Goal: Task Accomplishment & Management: Manage account settings

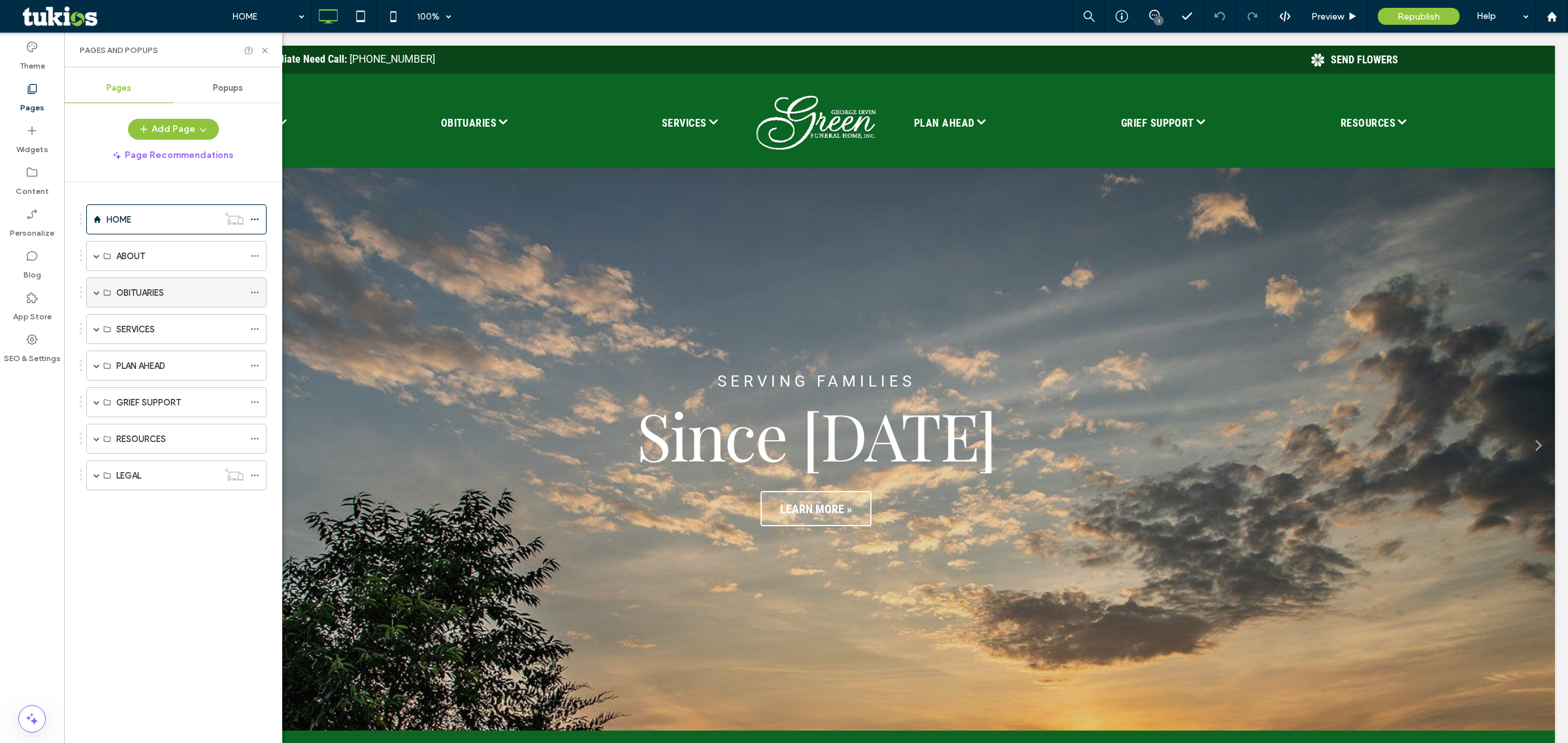
click at [100, 292] on div "OBITUARIES" at bounding box center [177, 292] width 181 height 30
click at [94, 296] on span at bounding box center [97, 292] width 7 height 7
click at [125, 315] on div "Obituaries Listing" at bounding box center [180, 322] width 128 height 29
click at [265, 48] on icon at bounding box center [265, 51] width 10 height 10
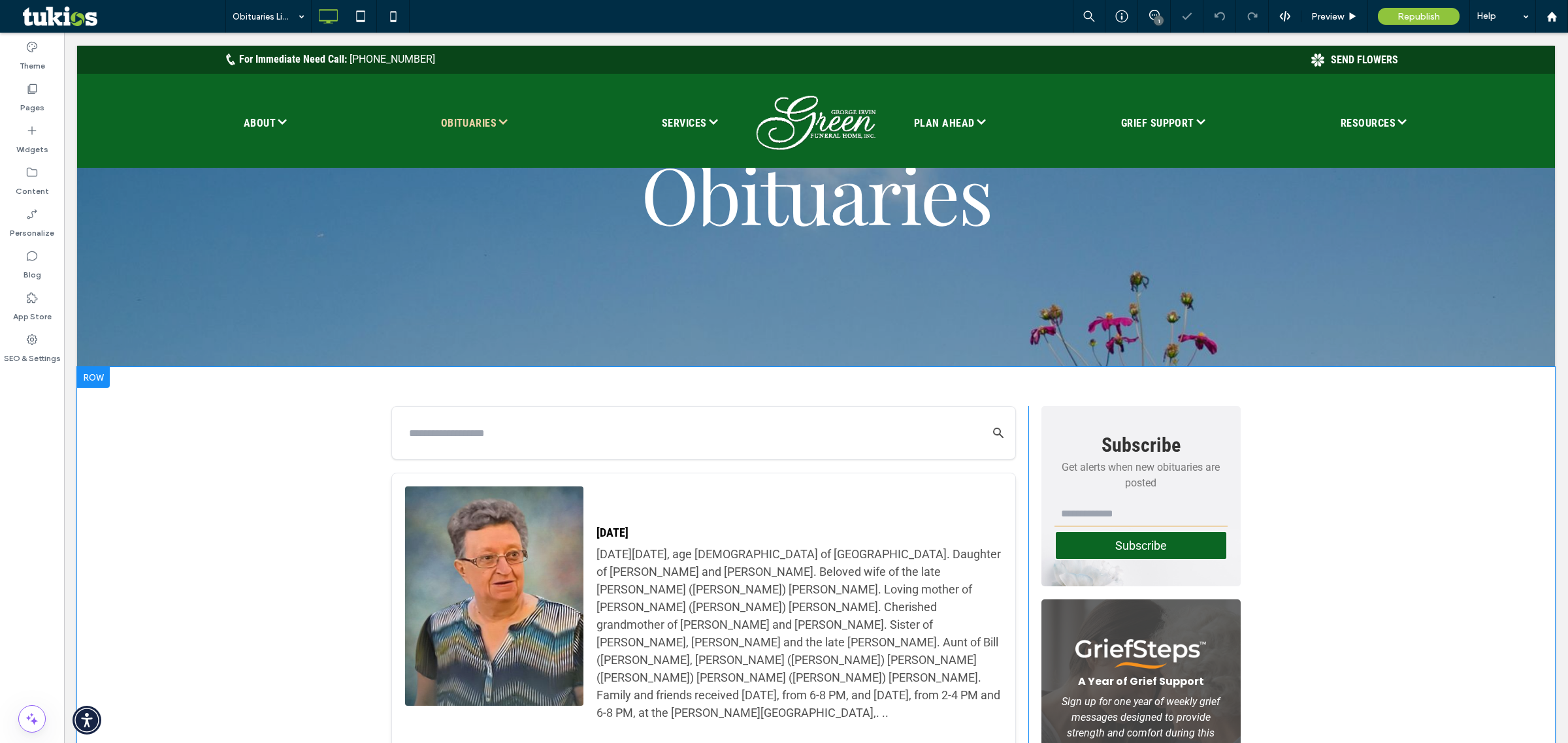
scroll to position [326, 0]
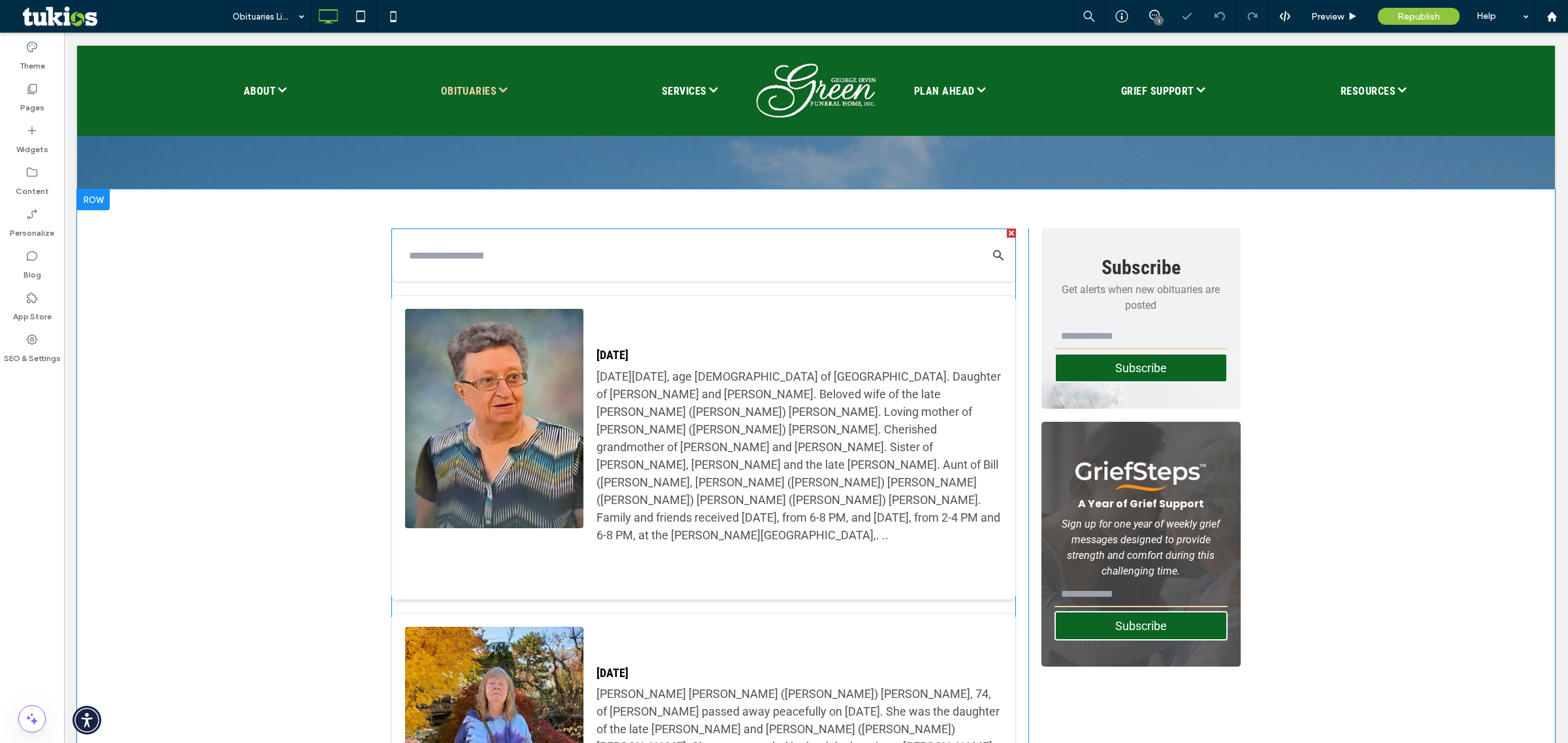
click at [693, 446] on div "[DATE][DATE], age [DEMOGRAPHIC_DATA] of [GEOGRAPHIC_DATA]. Daughter of [PERSON_…" at bounding box center [799, 456] width 405 height 176
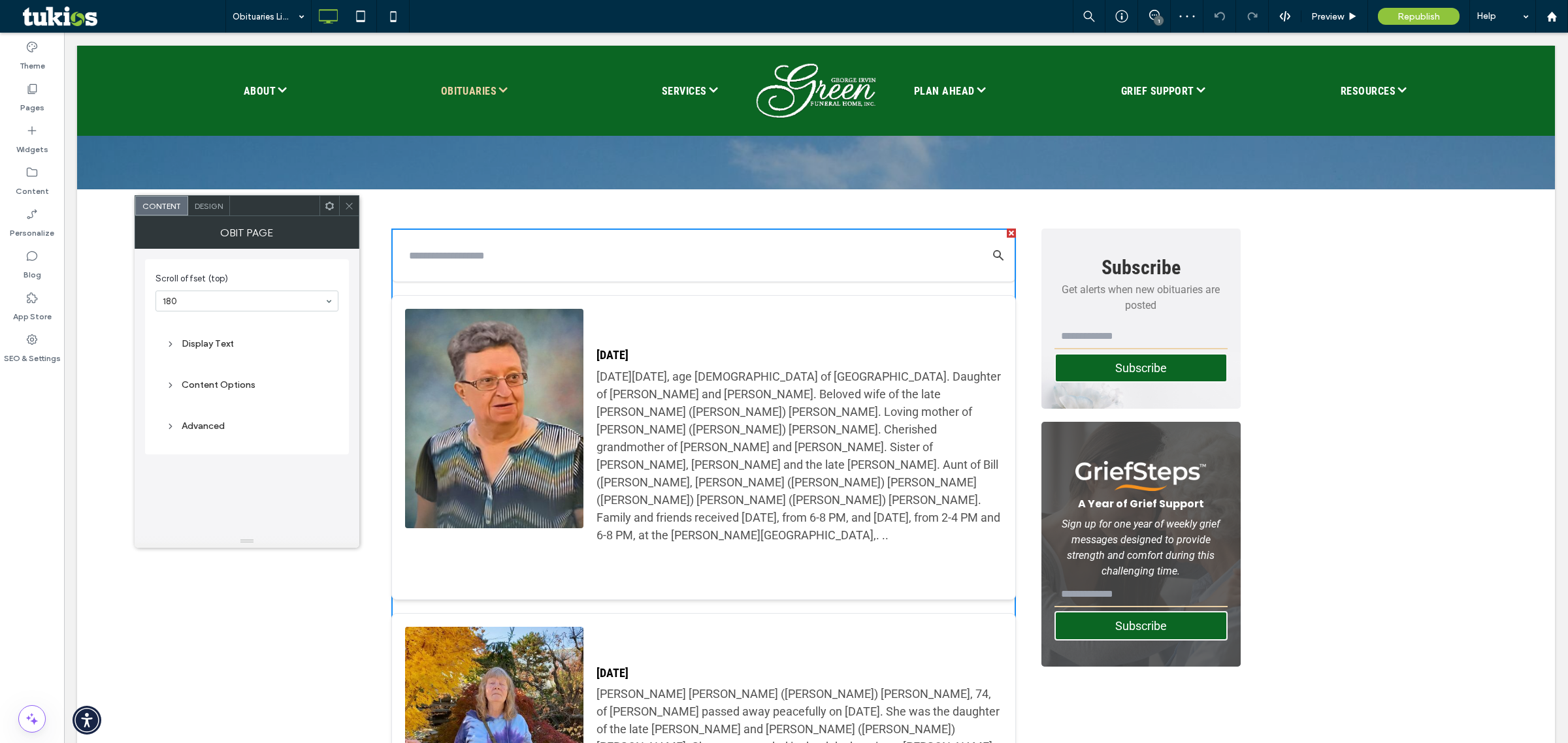
click at [222, 356] on div "Display Text" at bounding box center [247, 343] width 183 height 31
click at [222, 353] on div "Display Text" at bounding box center [246, 343] width 162 height 17
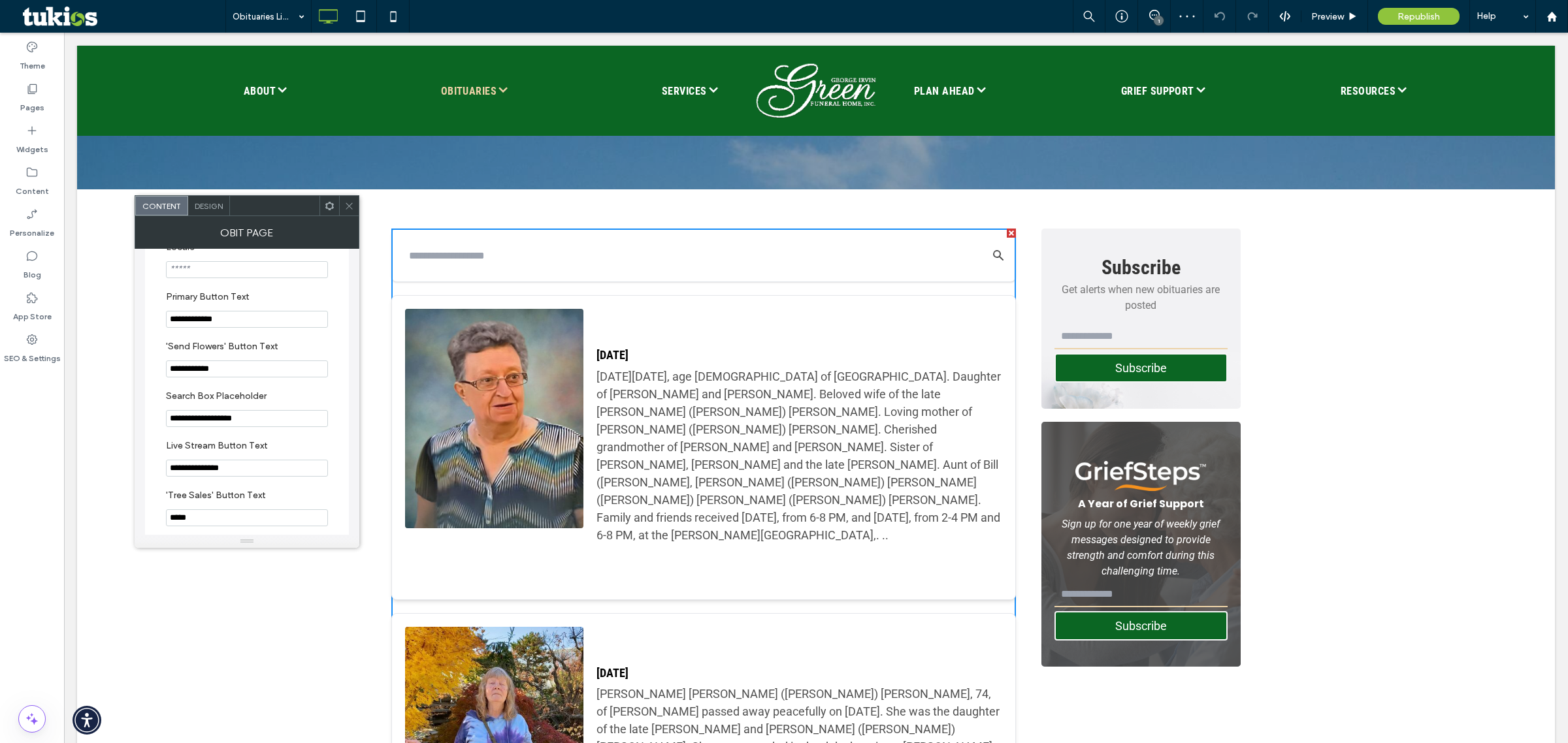
scroll to position [245, 0]
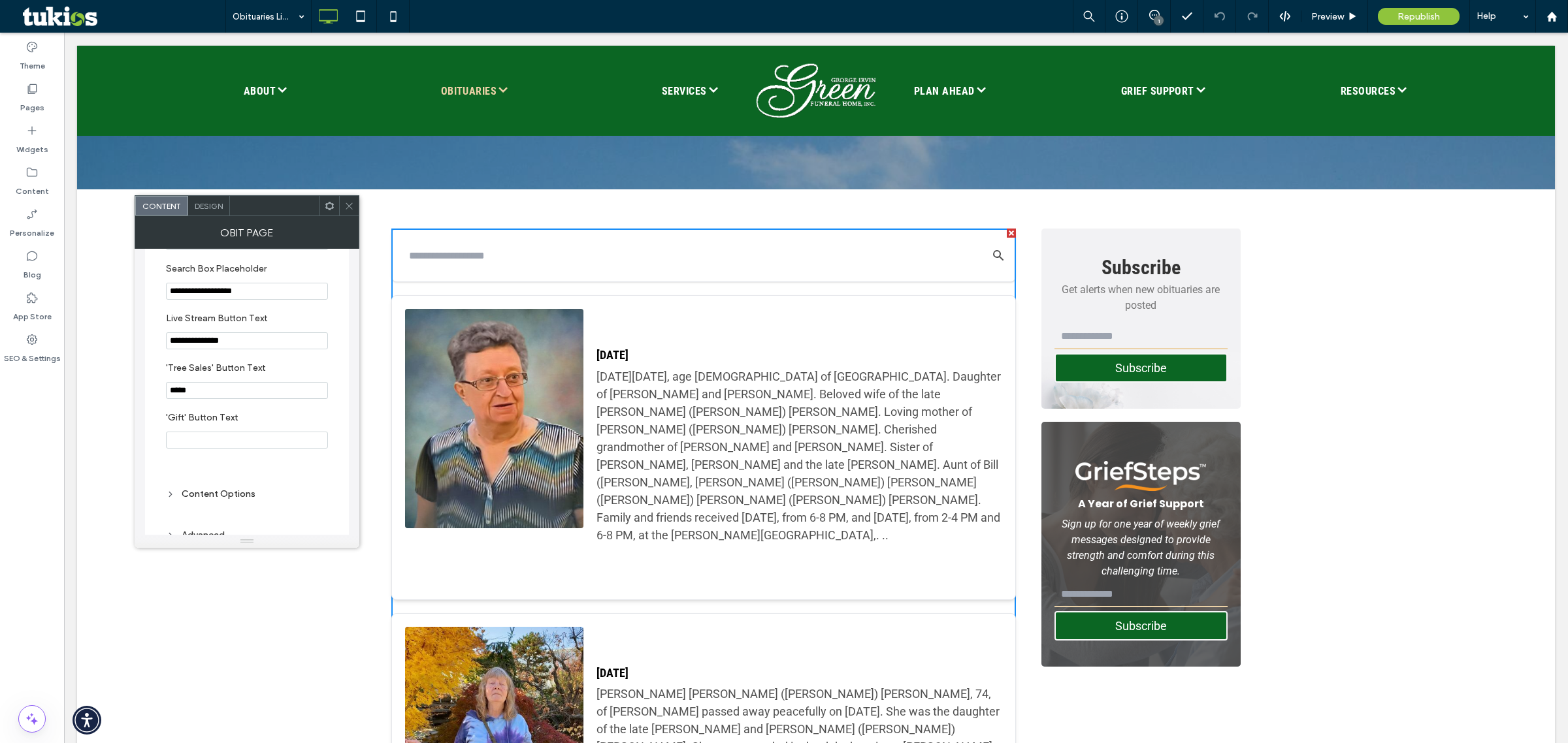
click at [220, 213] on div "Design" at bounding box center [209, 205] width 41 height 20
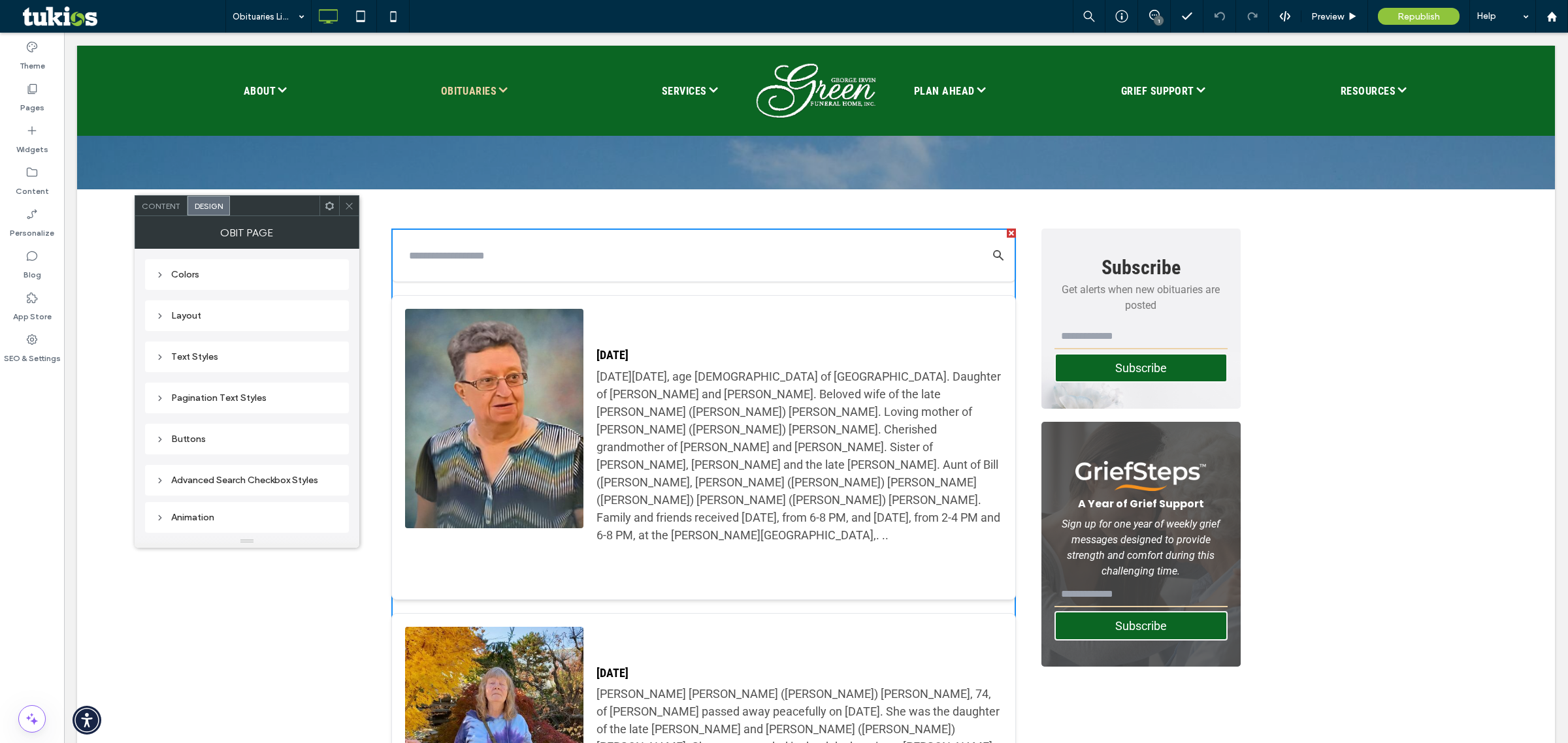
click at [217, 361] on div "Text Styles" at bounding box center [247, 356] width 183 height 11
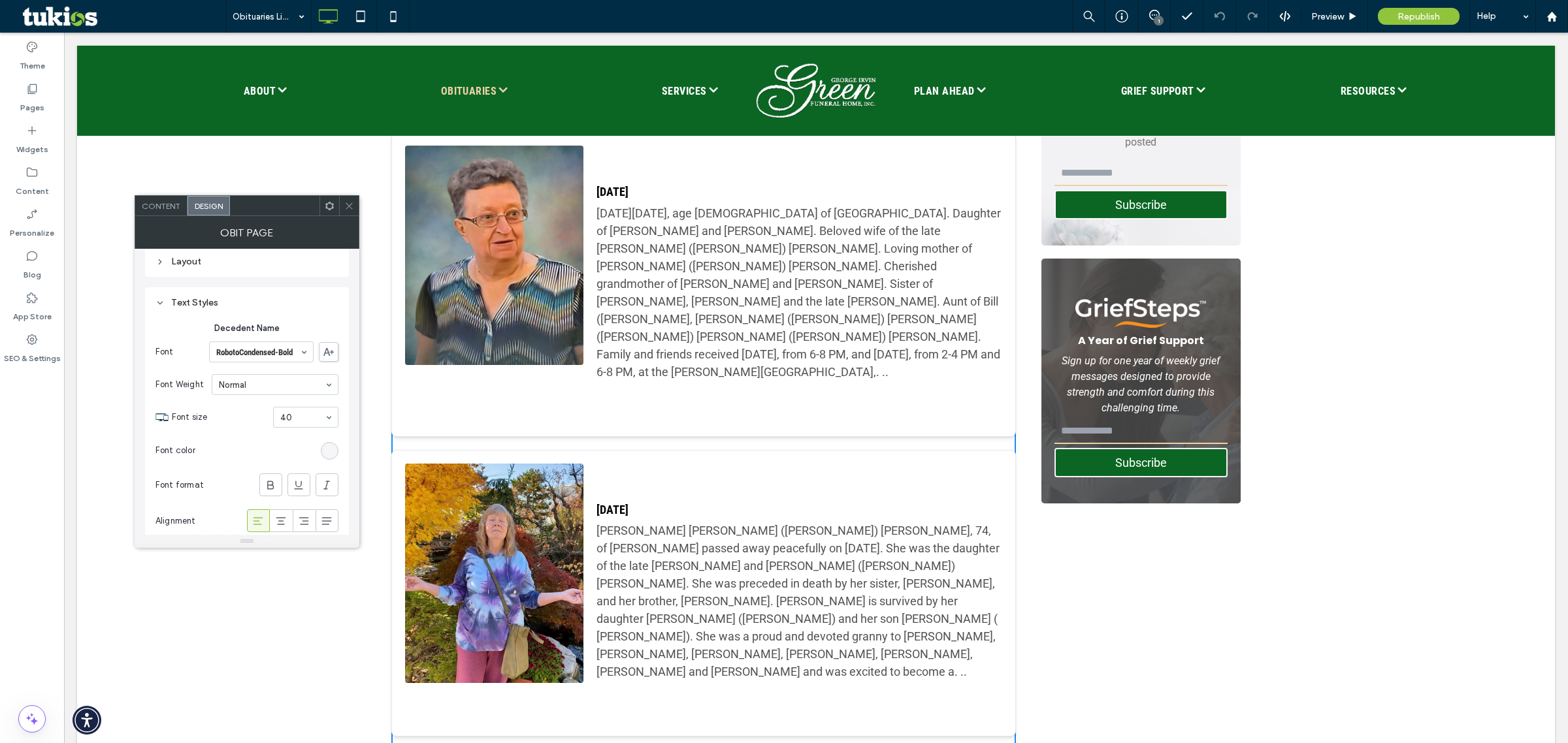
scroll to position [82, 0]
click at [328, 417] on div "rgba(255, 255, 255, 0.13)" at bounding box center [329, 423] width 17 height 17
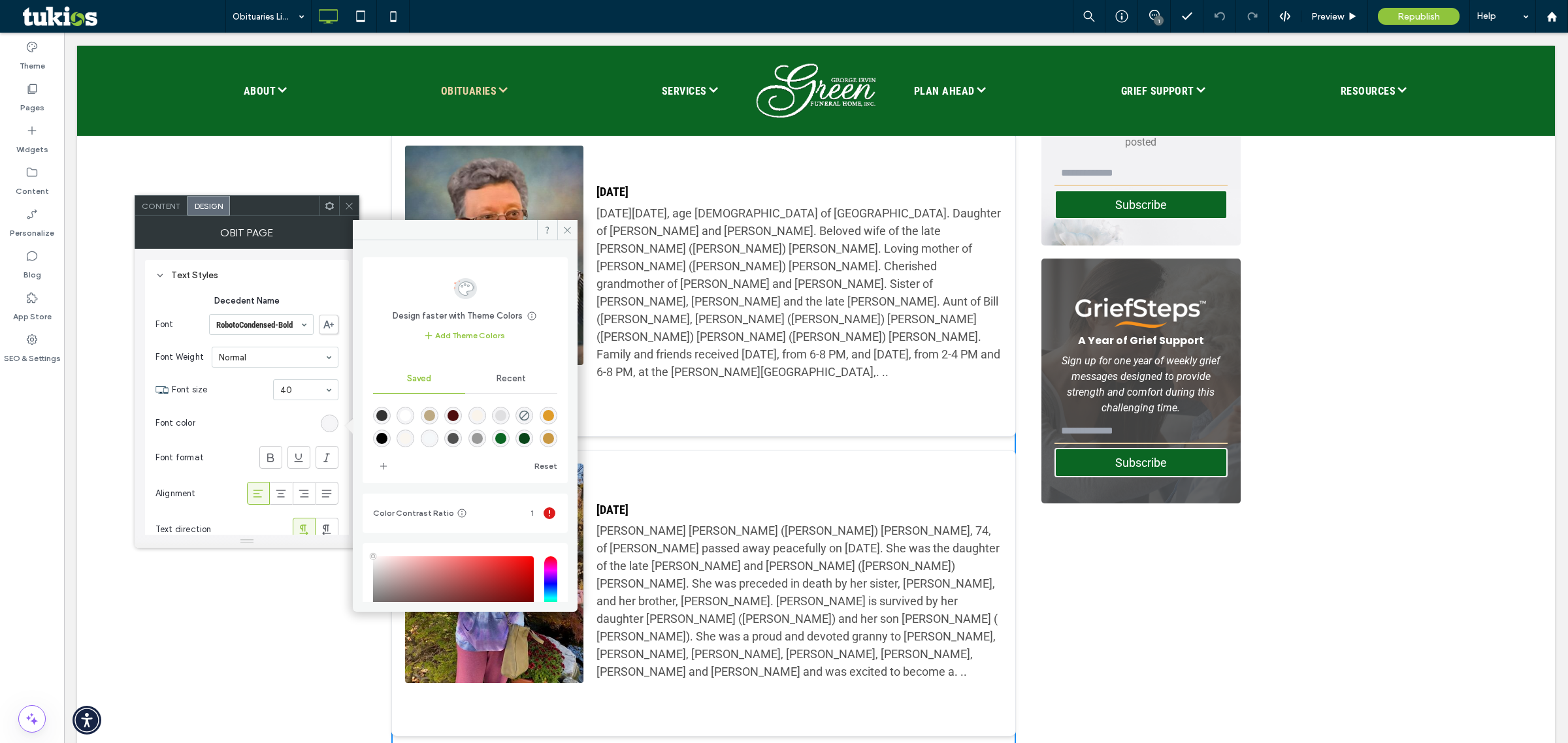
click at [387, 415] on div "rgba(51,51,51,1)" at bounding box center [381, 415] width 17 height 17
type input "*******"
type input "***"
type input "****"
click at [567, 230] on icon at bounding box center [568, 230] width 10 height 10
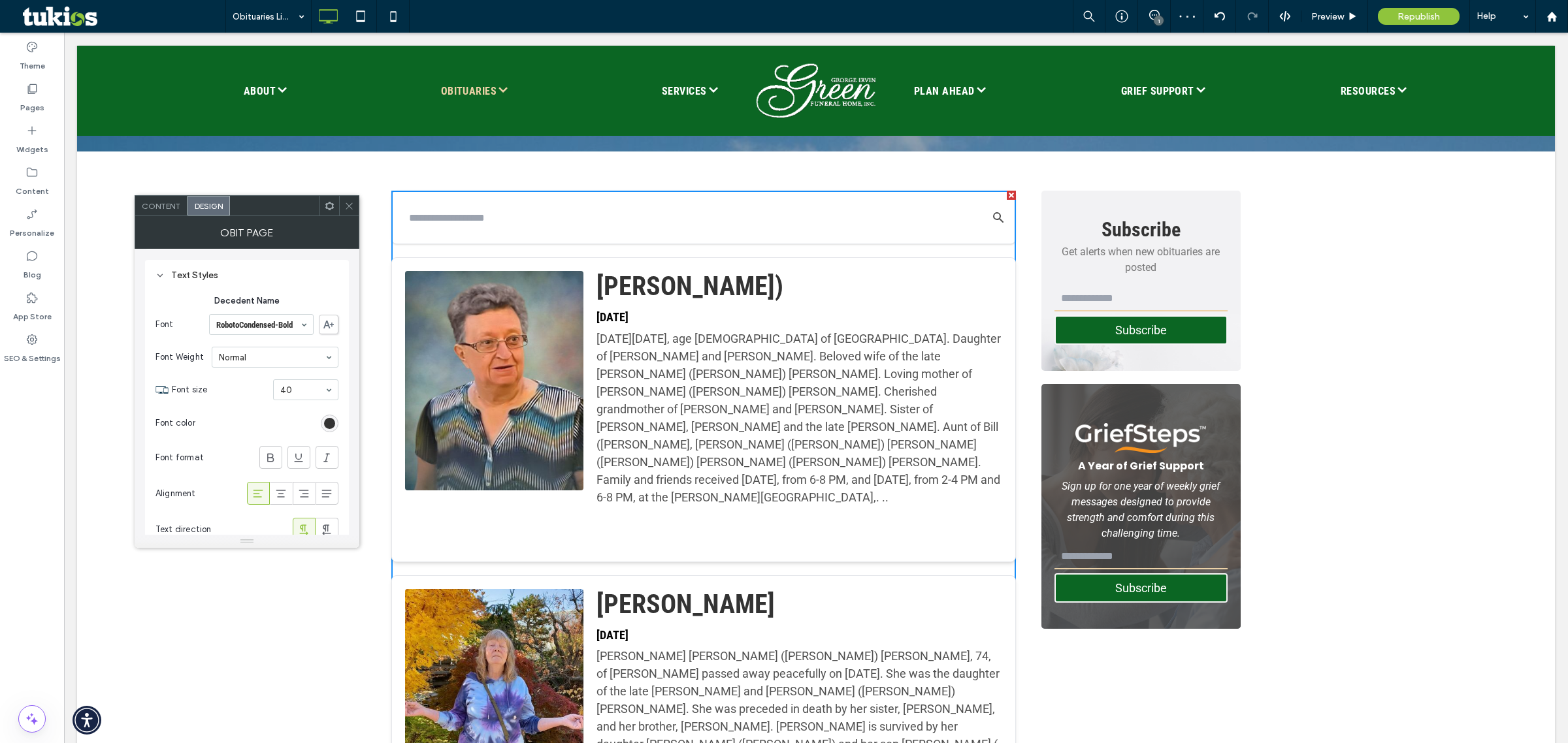
scroll to position [163, 0]
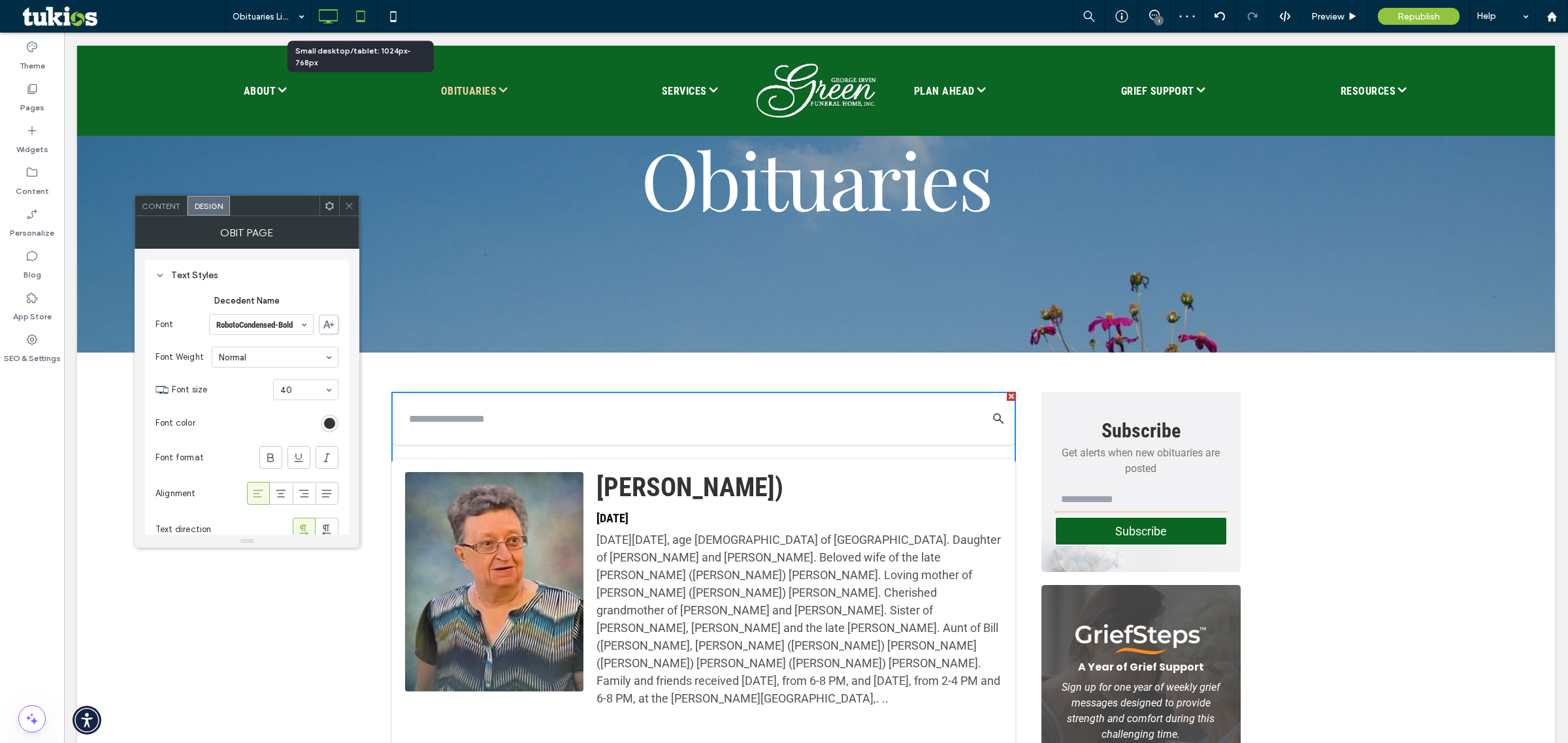
click at [370, 17] on icon at bounding box center [361, 17] width 27 height 27
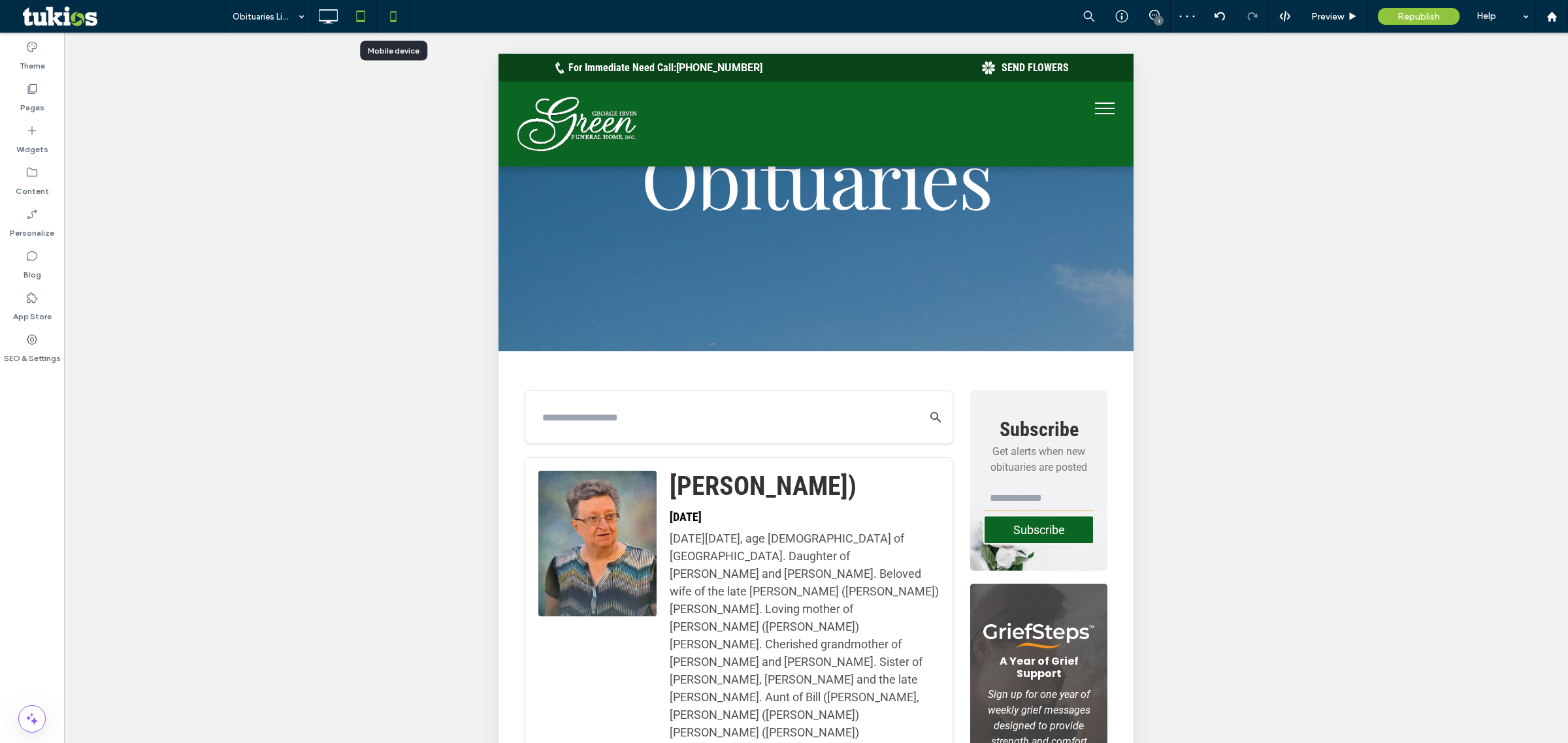
click at [387, 15] on icon at bounding box center [394, 17] width 27 height 27
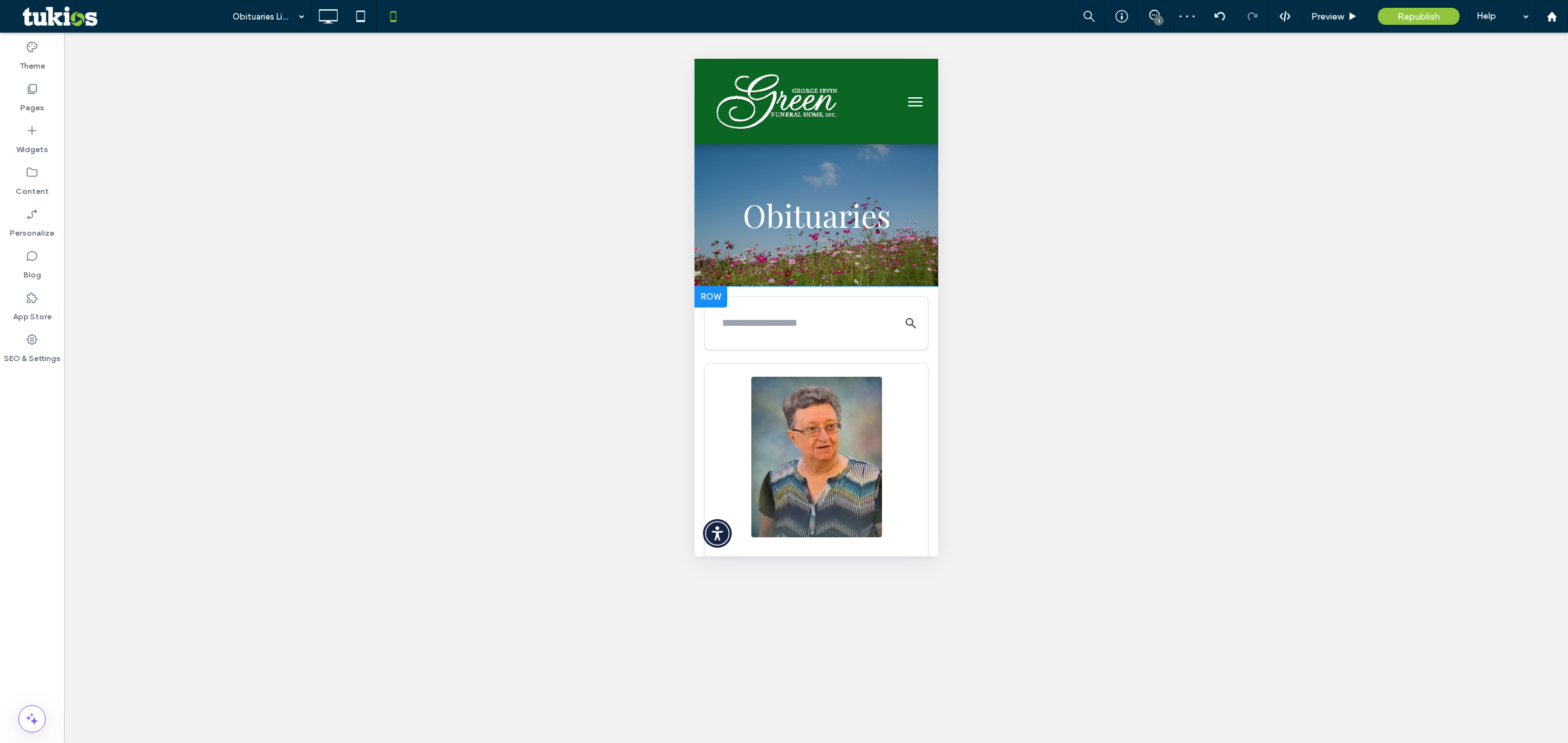
scroll to position [245, 0]
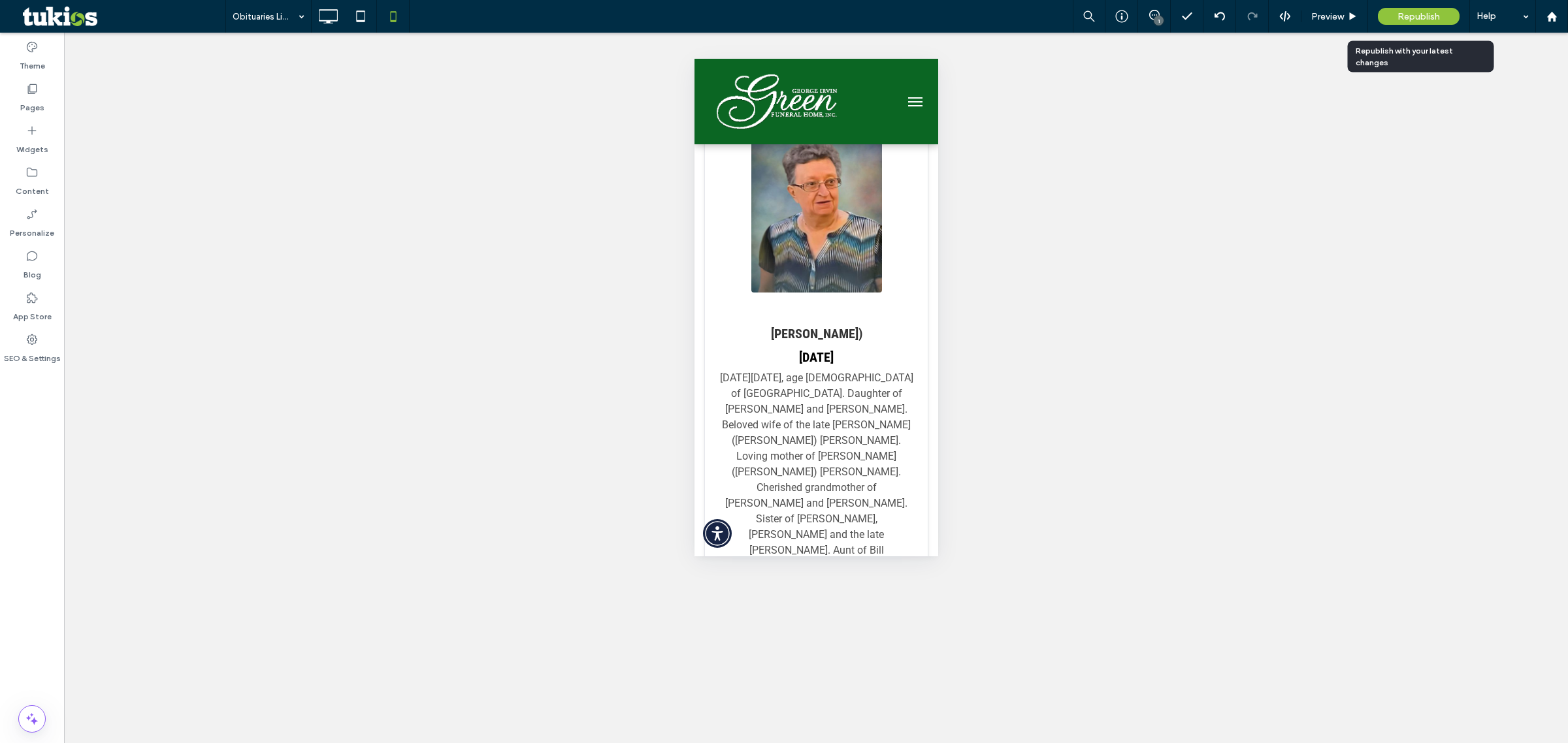
click at [1418, 17] on span "Republish" at bounding box center [1418, 16] width 42 height 11
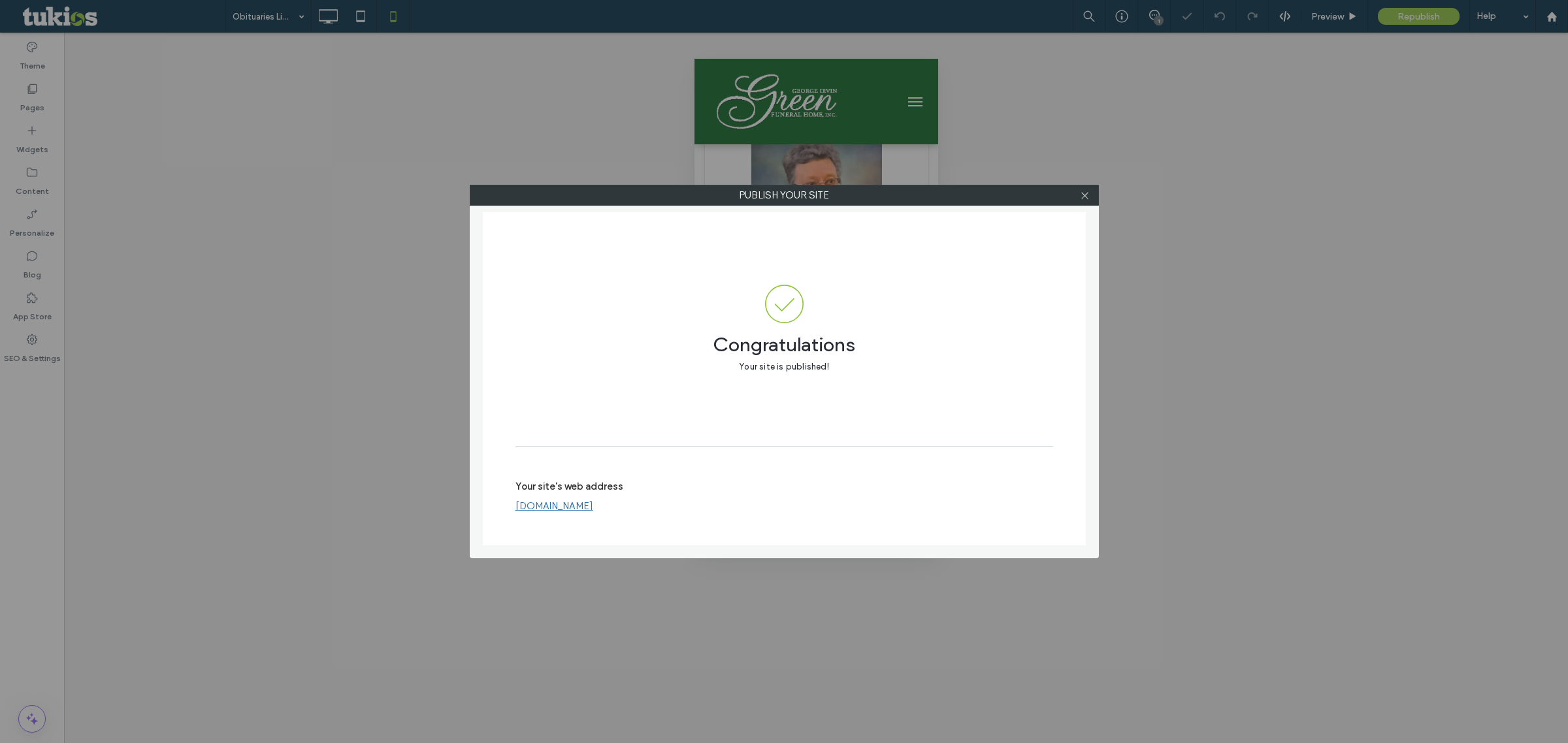
click at [593, 504] on link "[DOMAIN_NAME]" at bounding box center [554, 506] width 78 height 12
